Goal: Task Accomplishment & Management: Complete application form

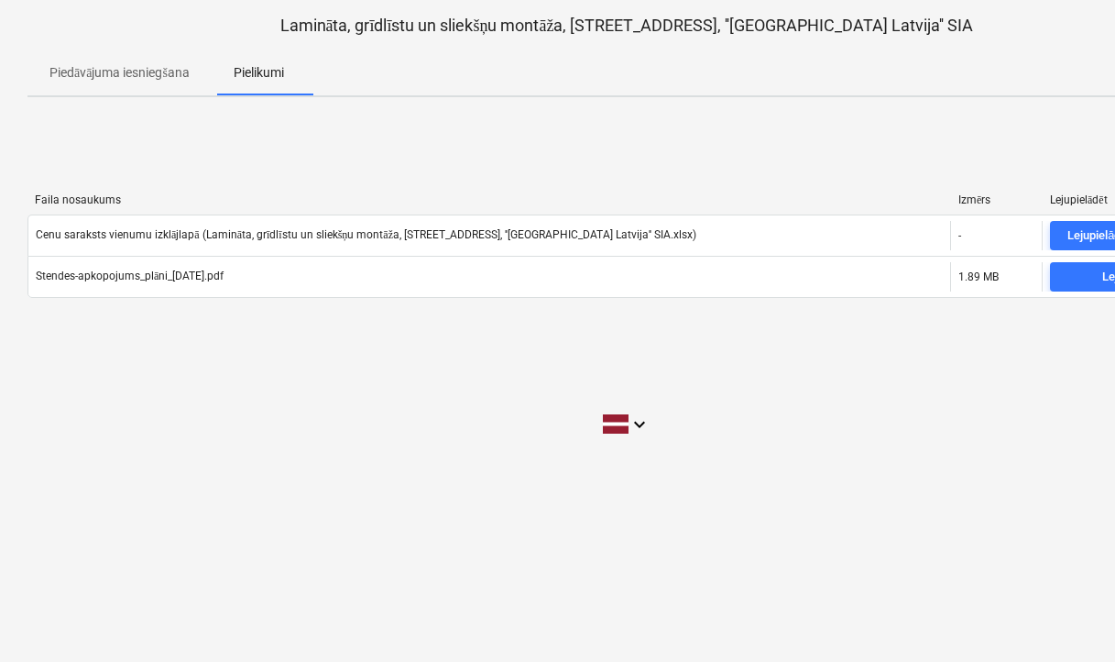
click at [110, 71] on p "Piedāvājuma iesniegšana" at bounding box center [119, 72] width 140 height 19
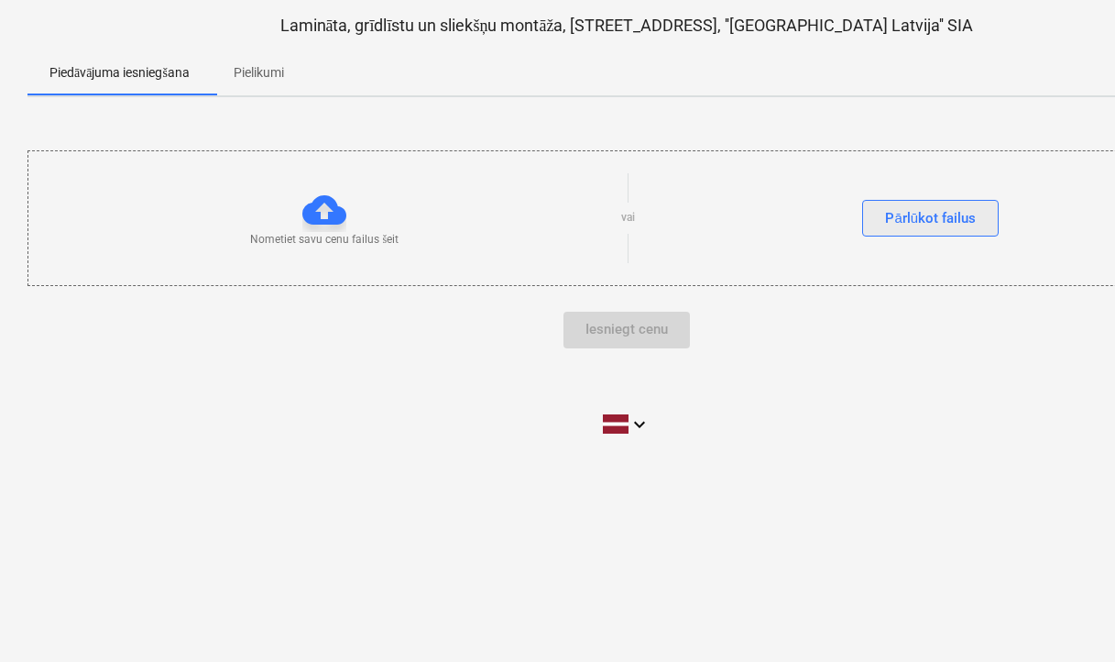
click at [917, 215] on div "Pārlūkot failus" at bounding box center [930, 218] width 91 height 24
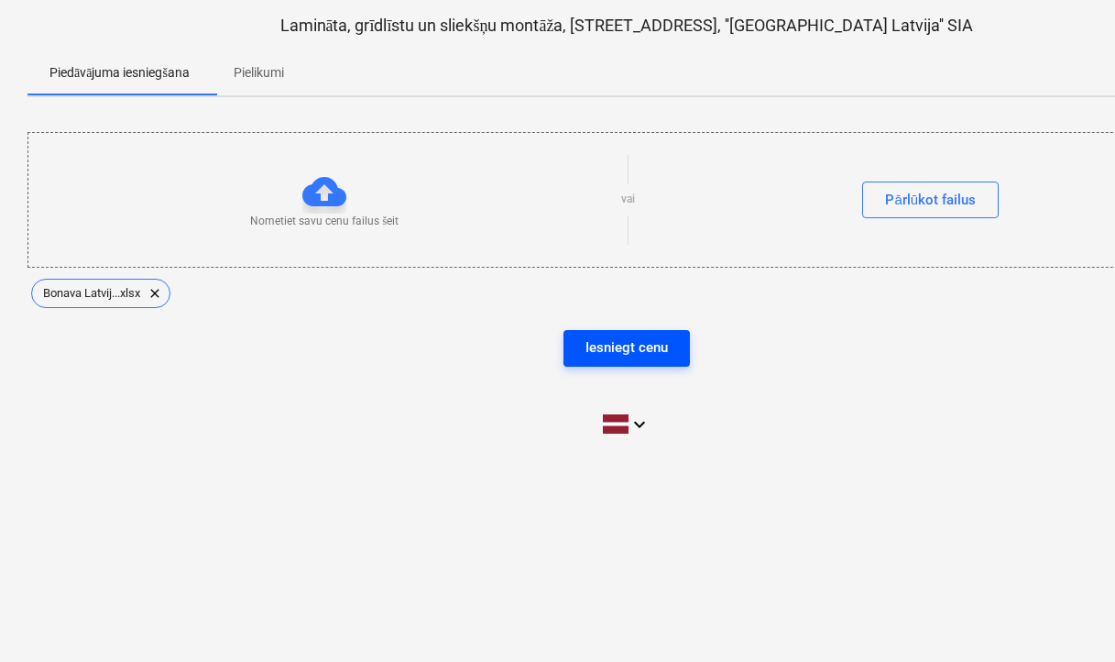
click at [621, 351] on div "Iesniegt cenu" at bounding box center [627, 347] width 82 height 24
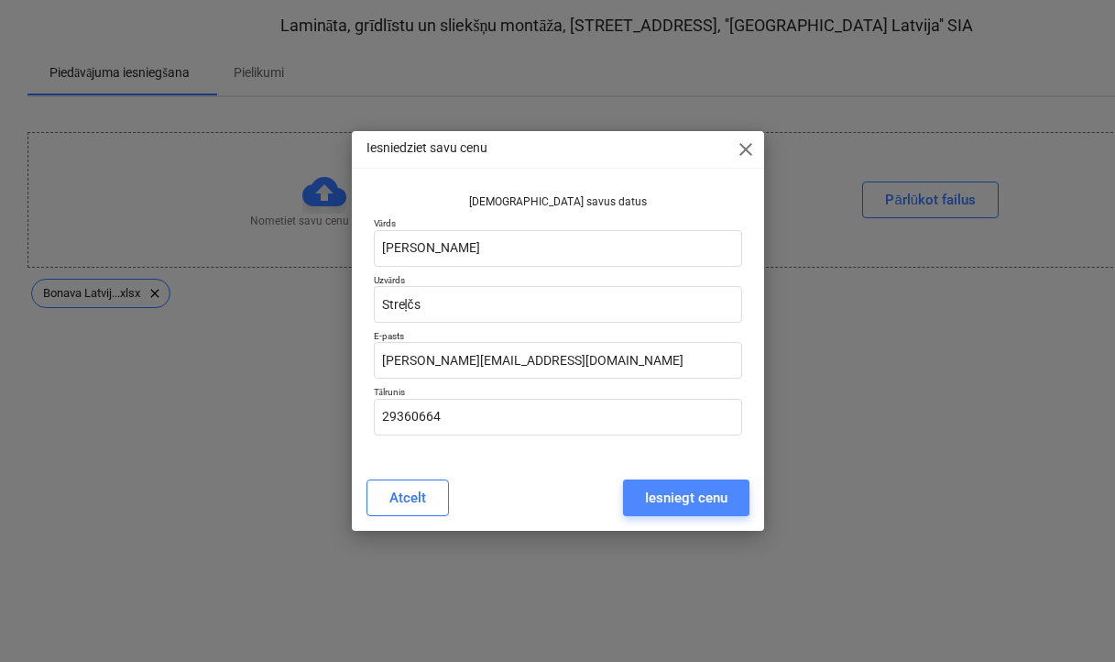
click at [686, 498] on div "Iesniegt cenu" at bounding box center [686, 498] width 82 height 24
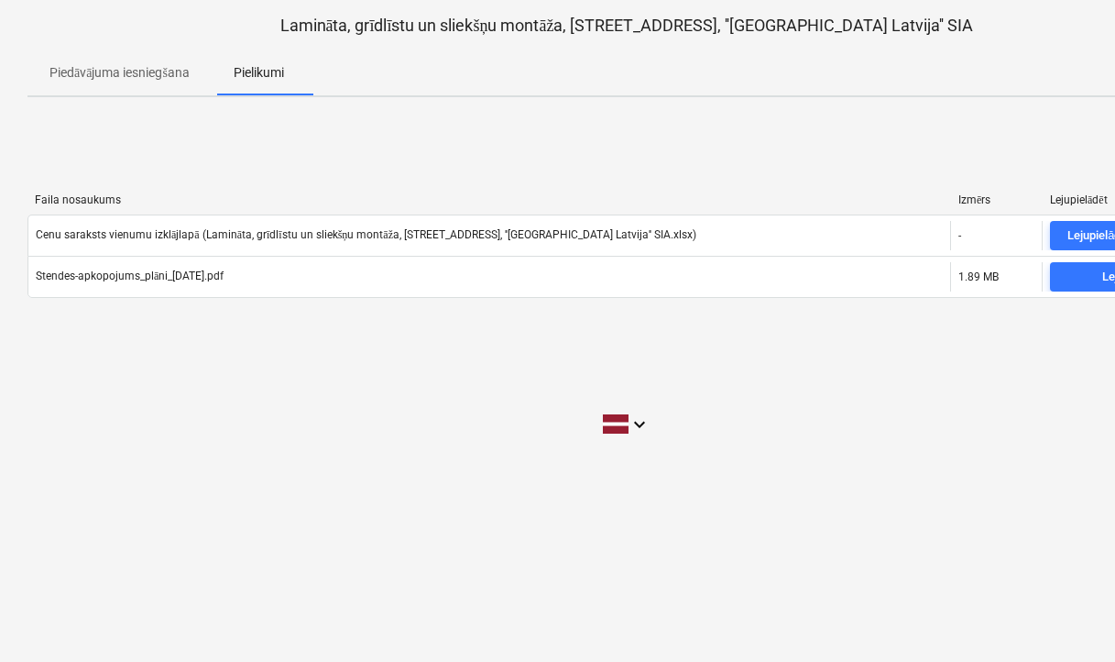
click at [114, 76] on p "Piedāvājuma iesniegšana" at bounding box center [119, 72] width 140 height 19
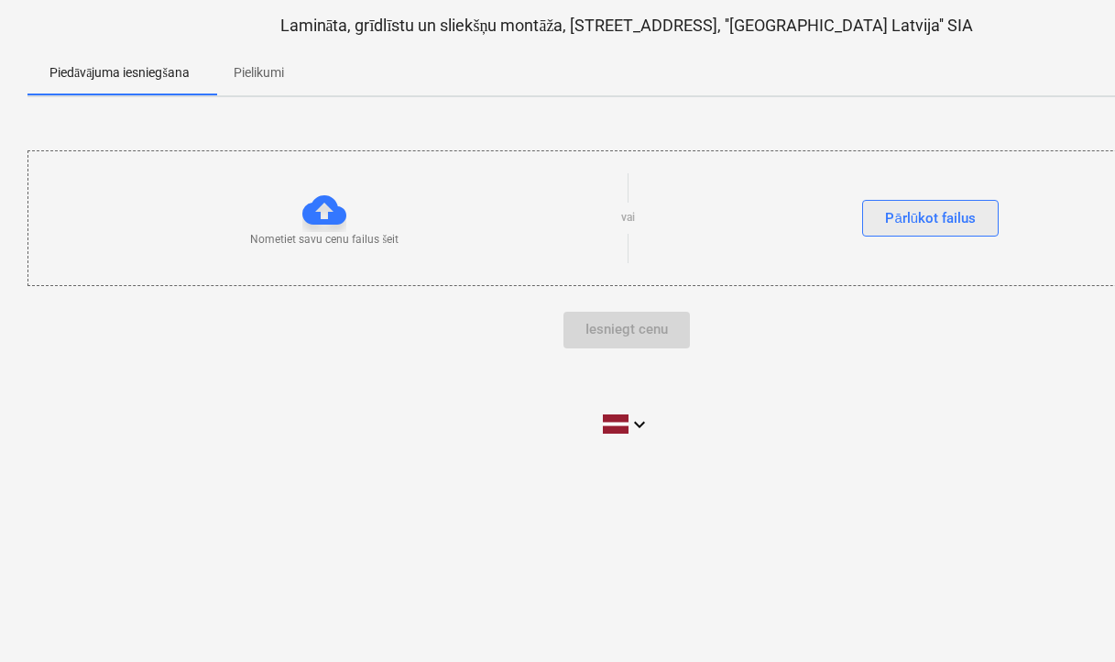
click at [931, 220] on div "Pārlūkot failus" at bounding box center [930, 218] width 91 height 24
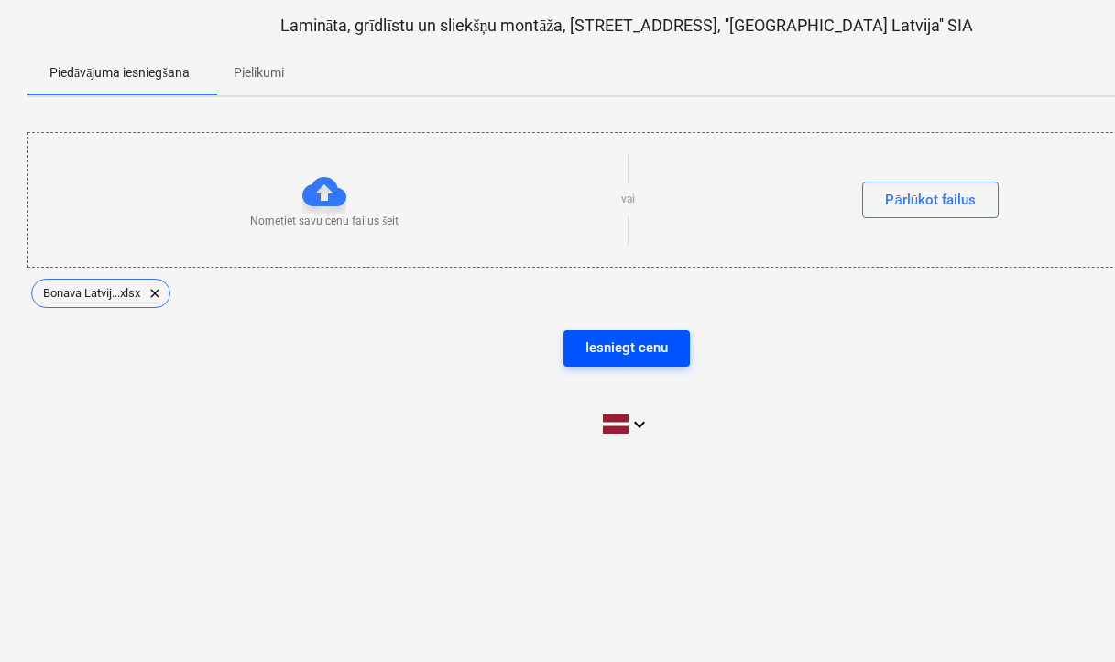
click at [637, 347] on div "Iesniegt cenu" at bounding box center [627, 347] width 82 height 24
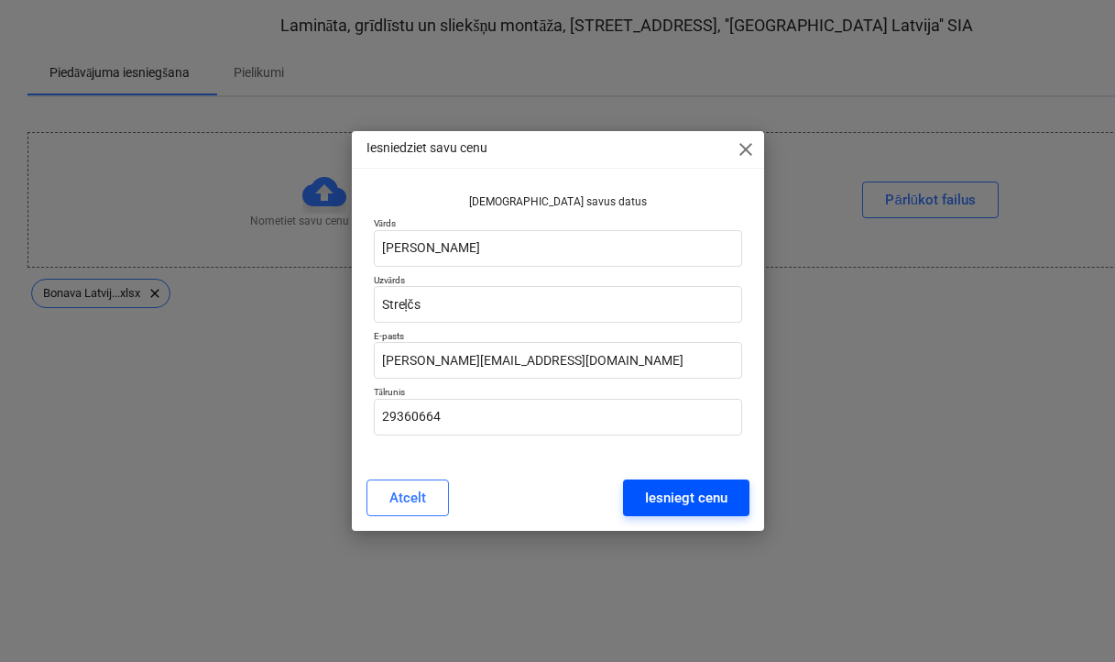
click at [688, 509] on button "Iesniegt cenu" at bounding box center [686, 497] width 126 height 37
